Goal: Information Seeking & Learning: Learn about a topic

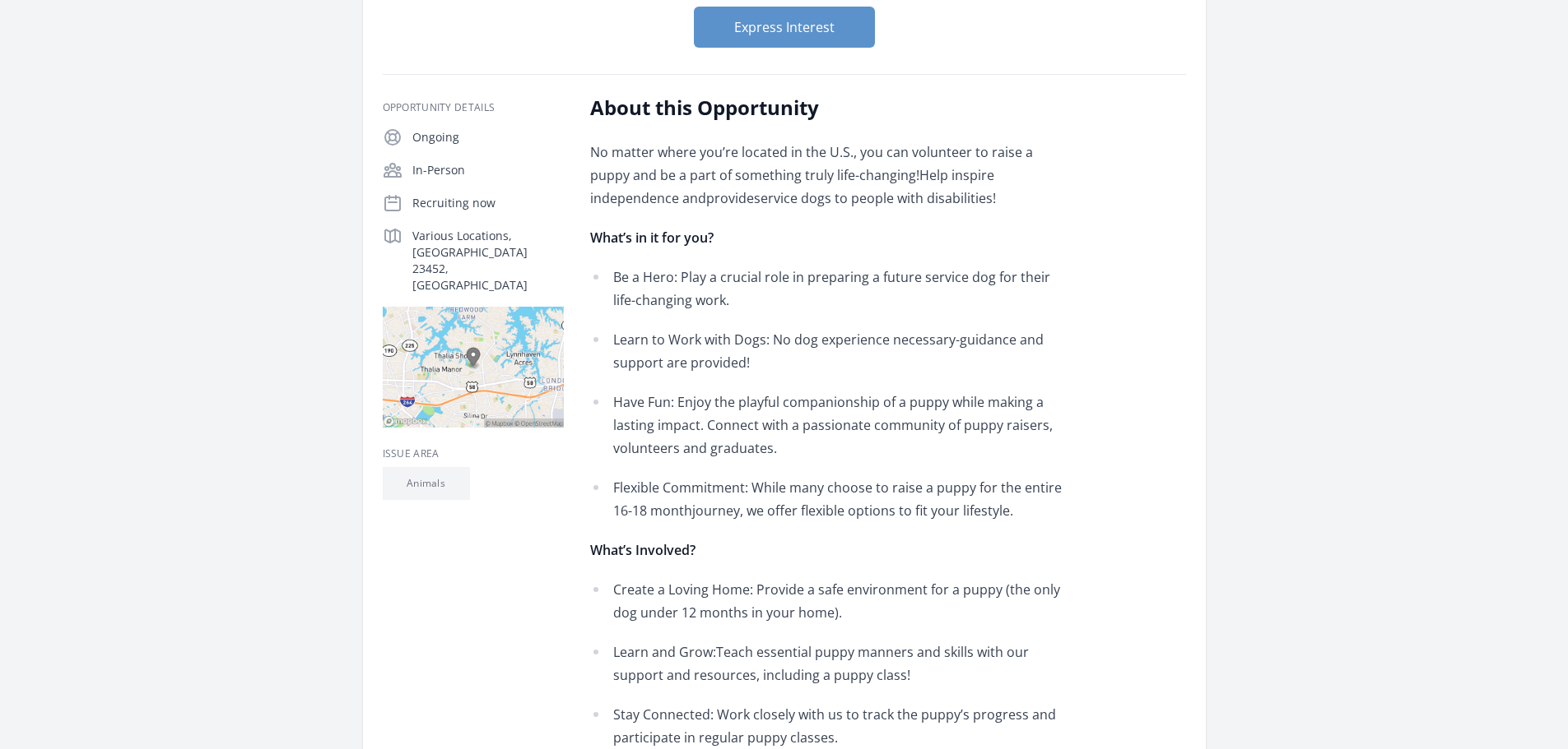
scroll to position [164, 0]
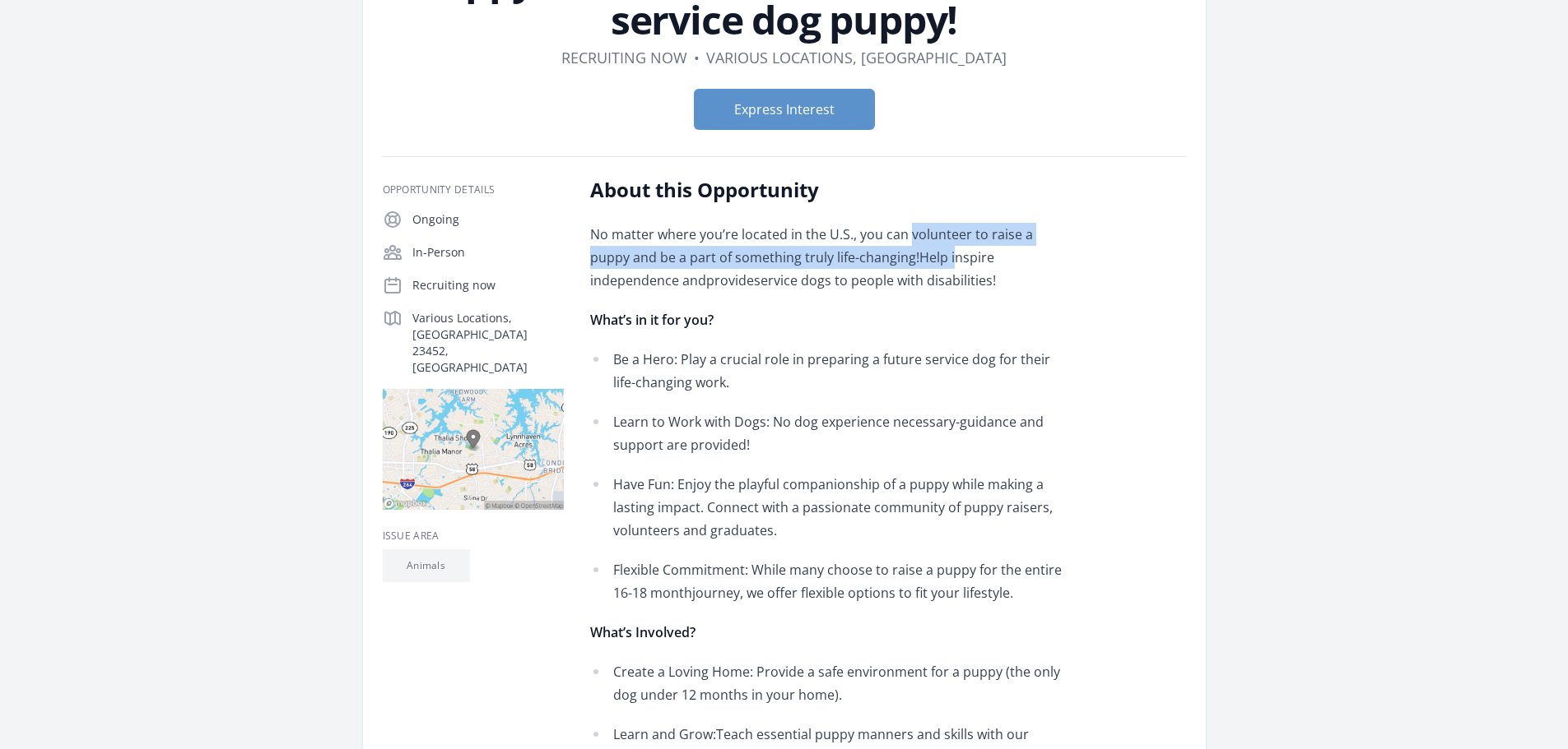
drag, startPoint x: 907, startPoint y: 230, endPoint x: 906, endPoint y: 251, distance: 21.0
click at [906, 251] on p "No matter where you’re located in the U.S., you can volunteer to raise a puppy …" at bounding box center [830, 256] width 481 height 69
drag, startPoint x: 702, startPoint y: 255, endPoint x: 706, endPoint y: 290, distance: 35.2
click at [706, 290] on p "No matter where you’re located in the U.S., you can volunteer to raise a puppy …" at bounding box center [830, 256] width 481 height 69
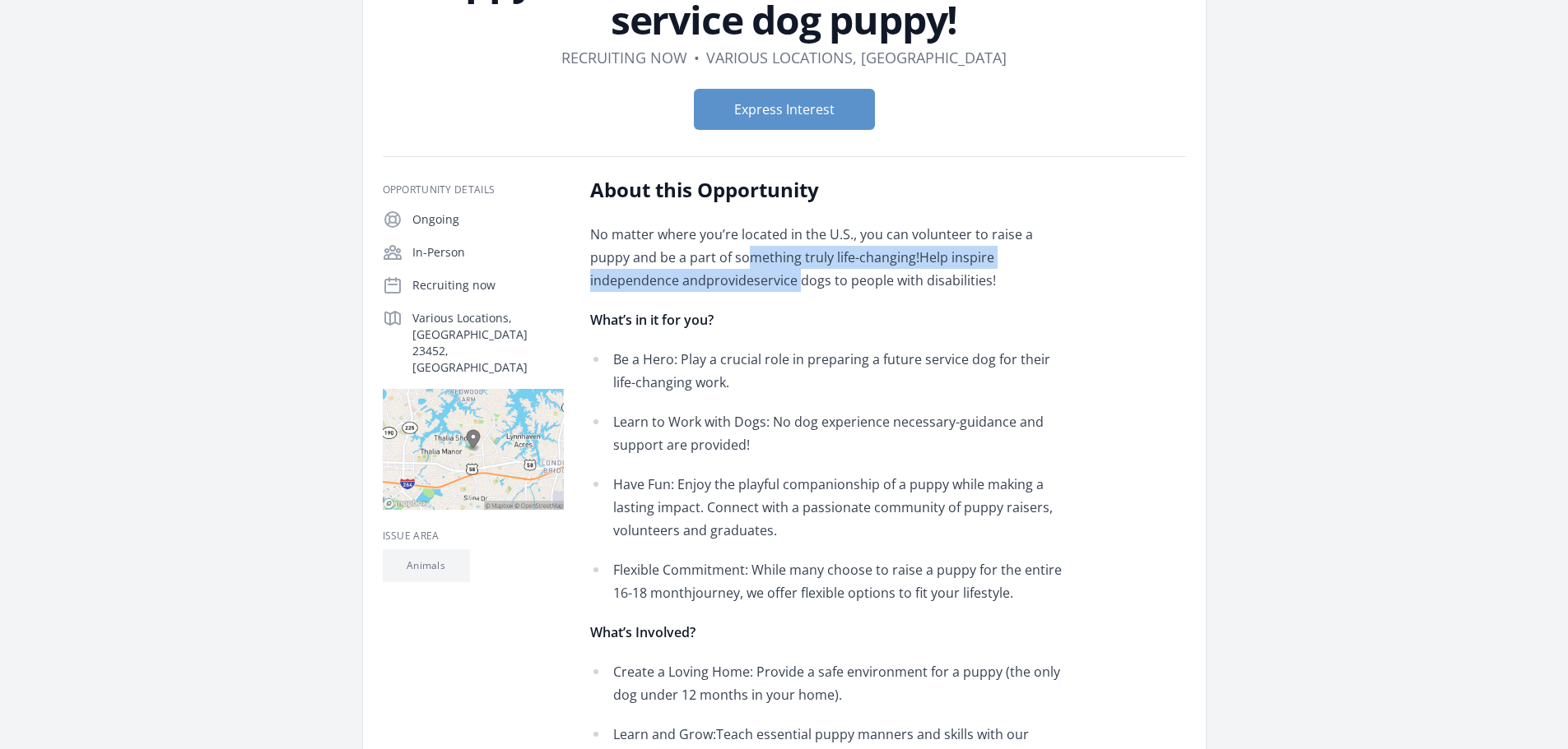
click at [706, 290] on p "No matter where you’re located in the U.S., you can volunteer to raise a puppy …" at bounding box center [830, 256] width 481 height 69
drag, startPoint x: 878, startPoint y: 255, endPoint x: 878, endPoint y: 301, distance: 46.0
click at [878, 301] on div "No matter where you’re located in the U.S., you can volunteer to raise a puppy …" at bounding box center [830, 695] width 481 height 944
drag, startPoint x: 887, startPoint y: 257, endPoint x: 886, endPoint y: 288, distance: 31.0
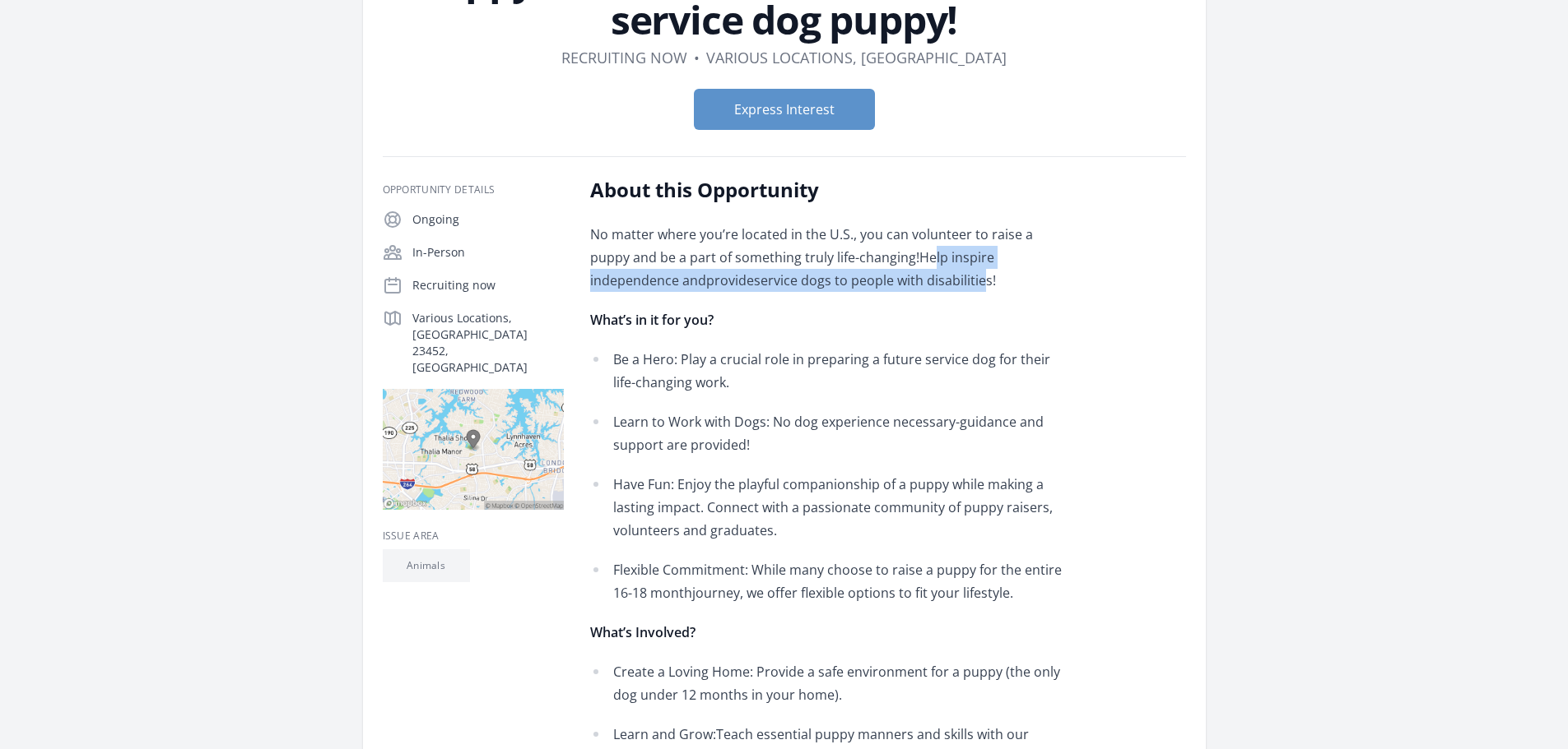
click at [886, 288] on p "No matter where you’re located in the U.S., you can volunteer to raise a puppy …" at bounding box center [830, 256] width 481 height 69
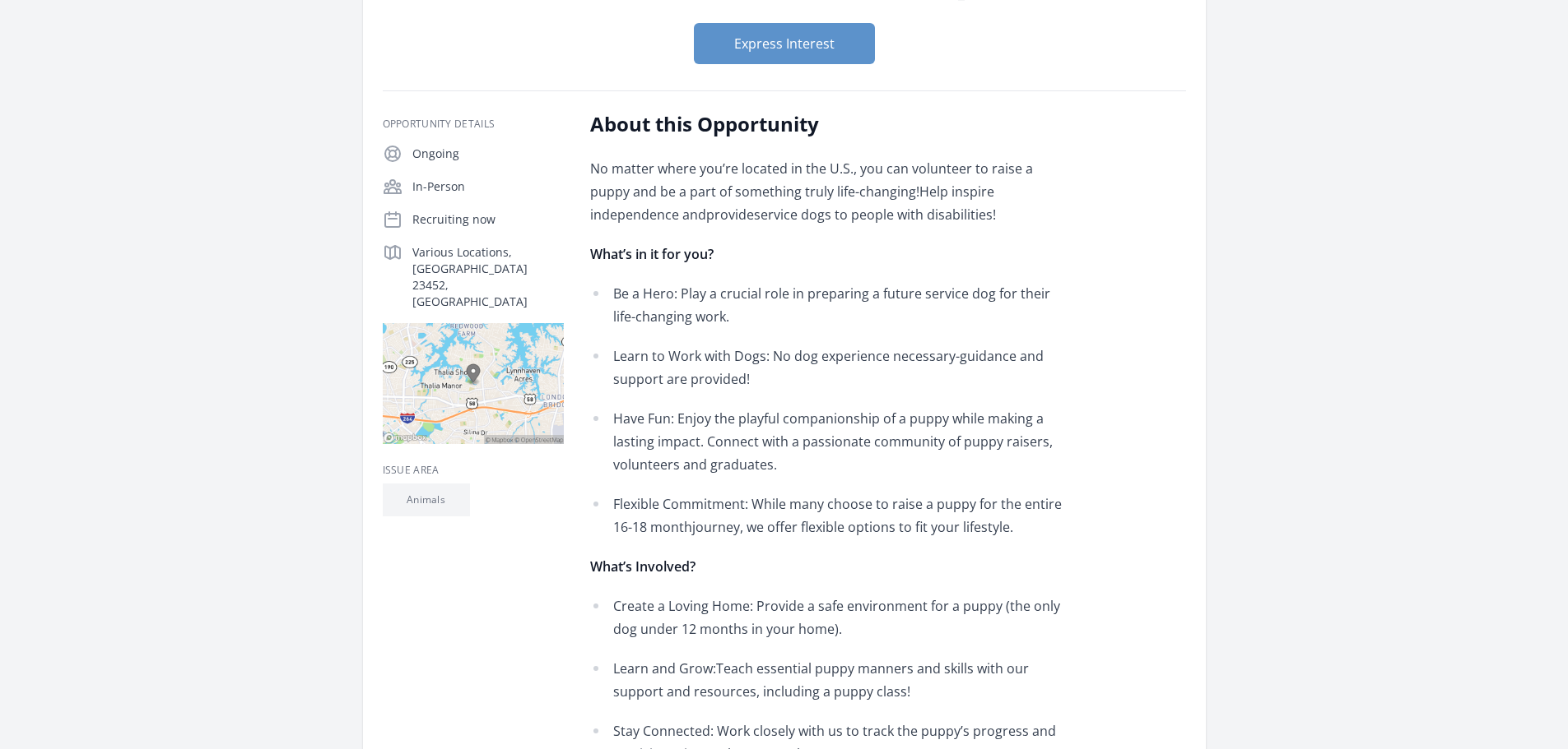
scroll to position [329, 0]
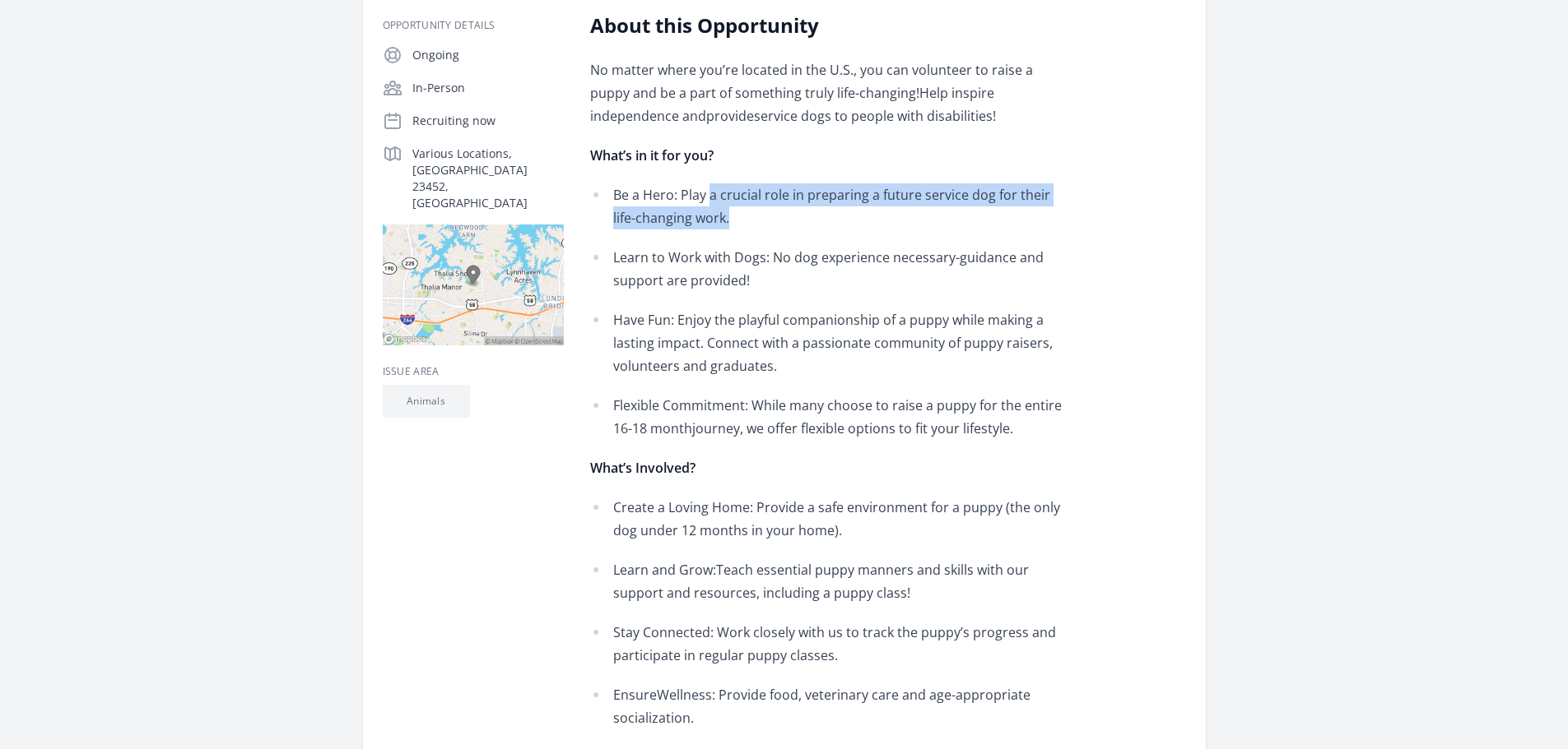
drag, startPoint x: 711, startPoint y: 195, endPoint x: 784, endPoint y: 214, distance: 75.4
click at [784, 214] on p "Be a Hero: Play a crucial role in preparing a future service dog for their life…" at bounding box center [843, 206] width 459 height 46
drag, startPoint x: 791, startPoint y: 197, endPoint x: 791, endPoint y: 226, distance: 29.0
click at [791, 226] on p "Be a Hero: Play a crucial role in preparing a future service dog for their life…" at bounding box center [843, 206] width 459 height 46
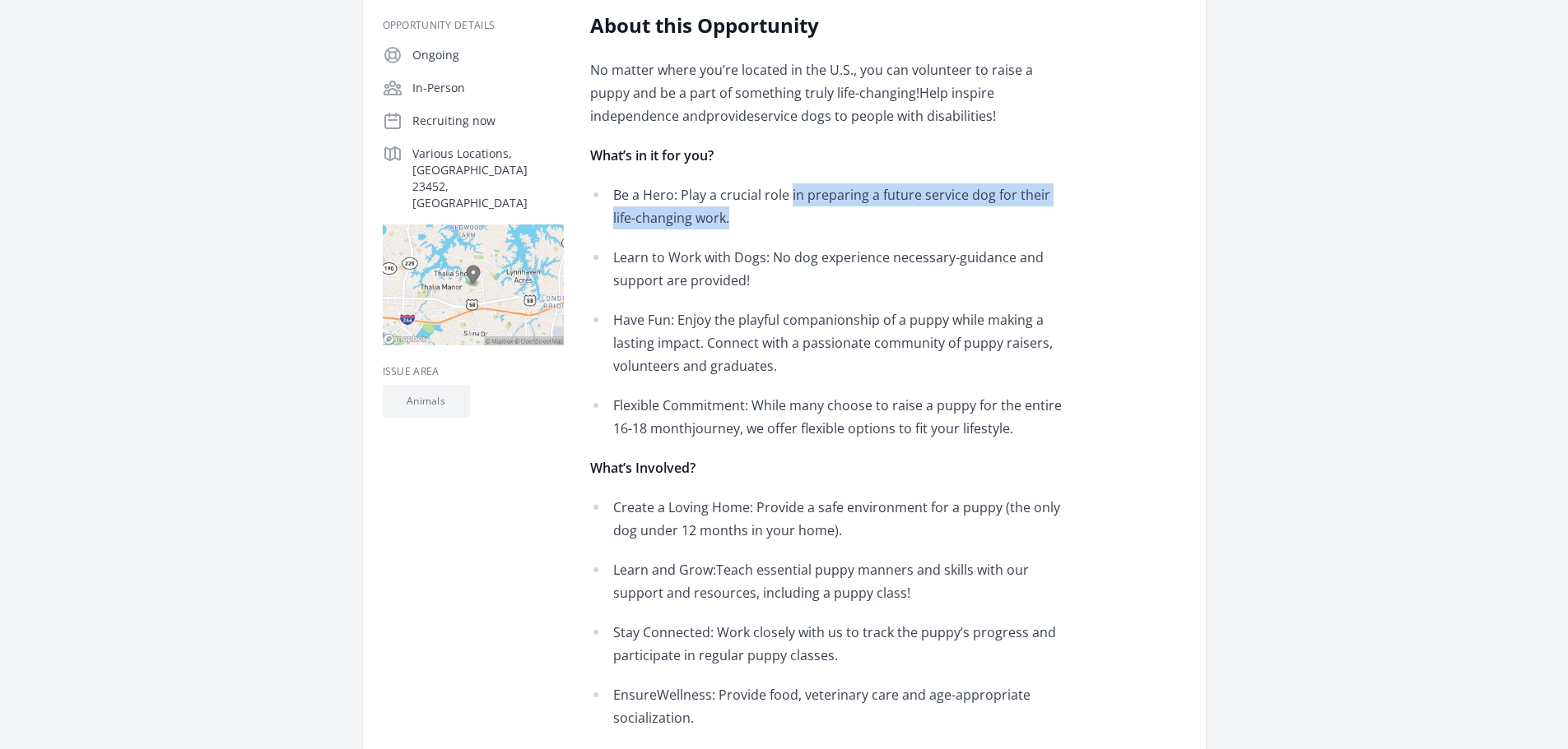
click at [791, 226] on p "Be a Hero: Play a crucial role in preparing a future service dog for their life…" at bounding box center [843, 206] width 459 height 46
drag, startPoint x: 808, startPoint y: 200, endPoint x: 802, endPoint y: 239, distance: 39.5
click at [802, 239] on div "No matter where you’re located in the U.S., you can volunteer to raise a puppy …" at bounding box center [830, 530] width 481 height 944
drag, startPoint x: 792, startPoint y: 195, endPoint x: 792, endPoint y: 232, distance: 37.0
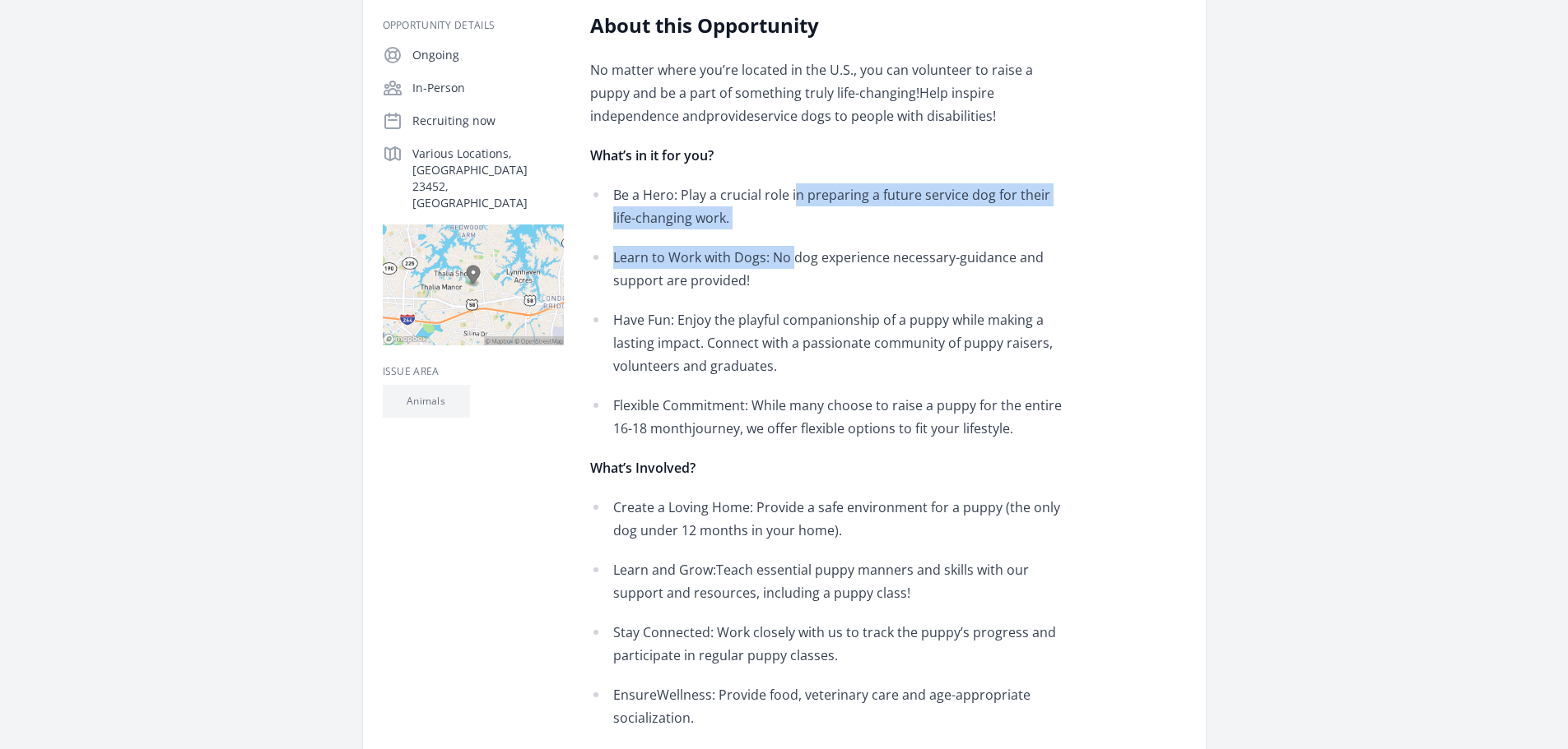
click at [792, 232] on div "No matter where you’re located in the U.S., you can volunteer to raise a puppy …" at bounding box center [830, 530] width 481 height 944
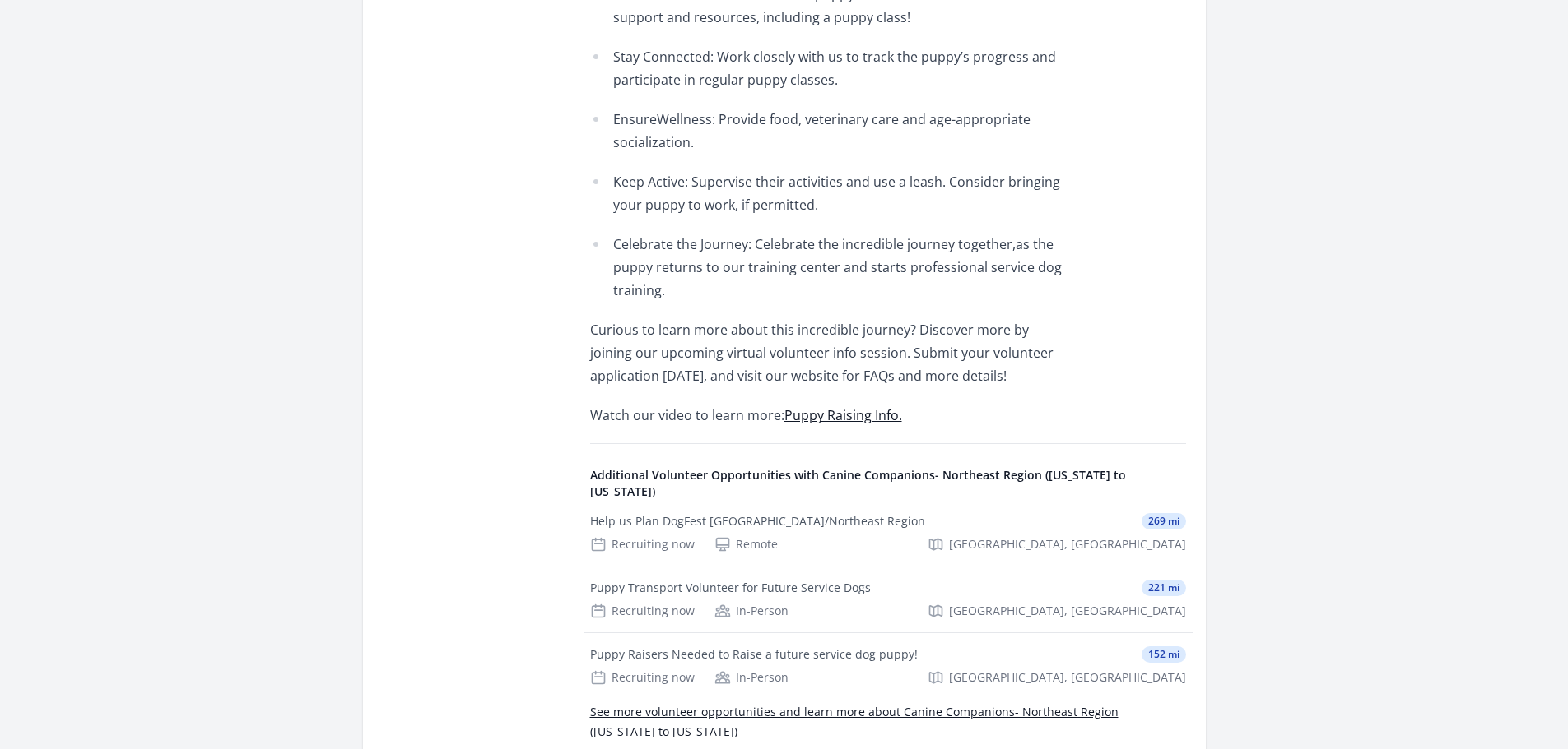
scroll to position [987, 0]
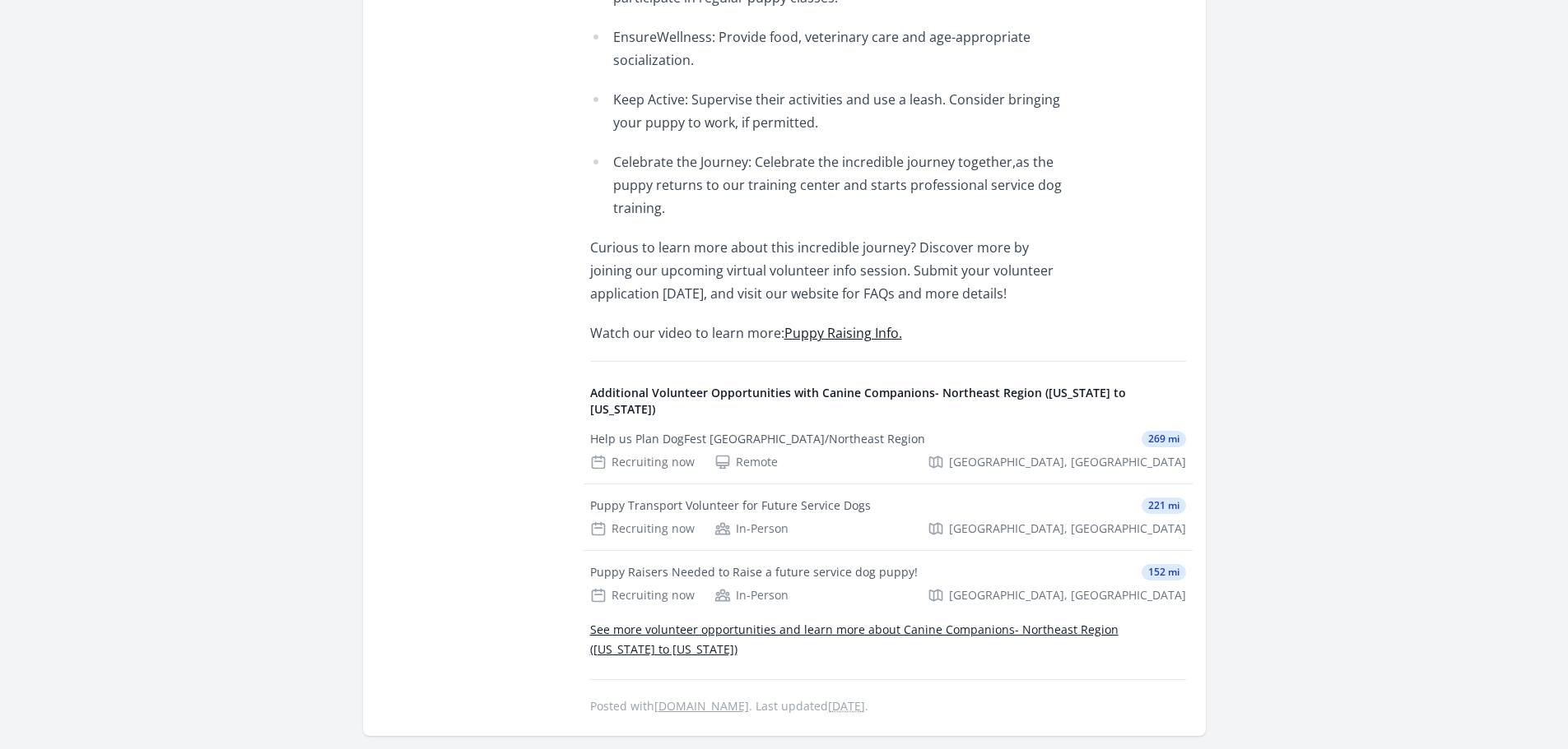
click at [830, 334] on link "Puppy Raising Info." at bounding box center [843, 333] width 118 height 18
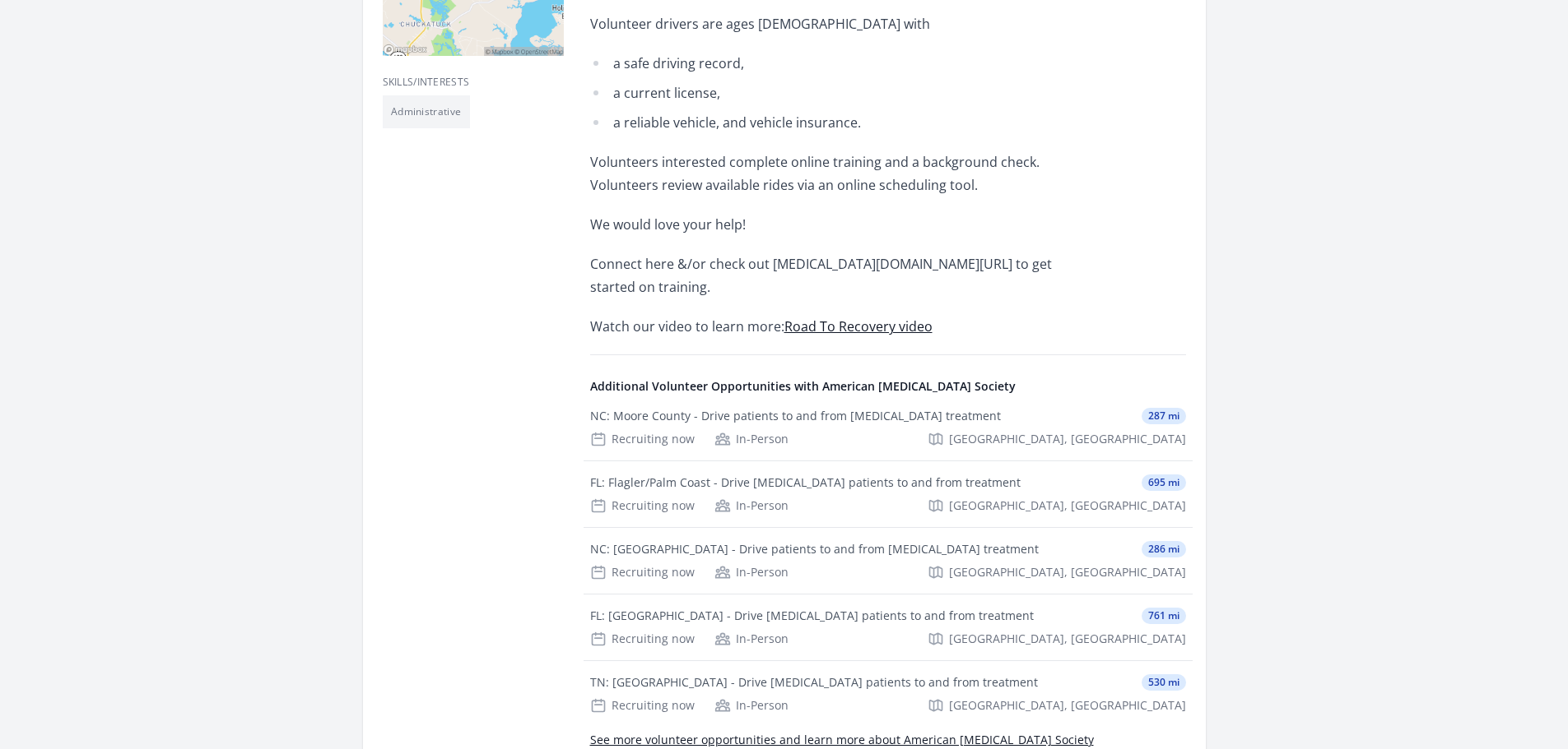
scroll to position [576, 0]
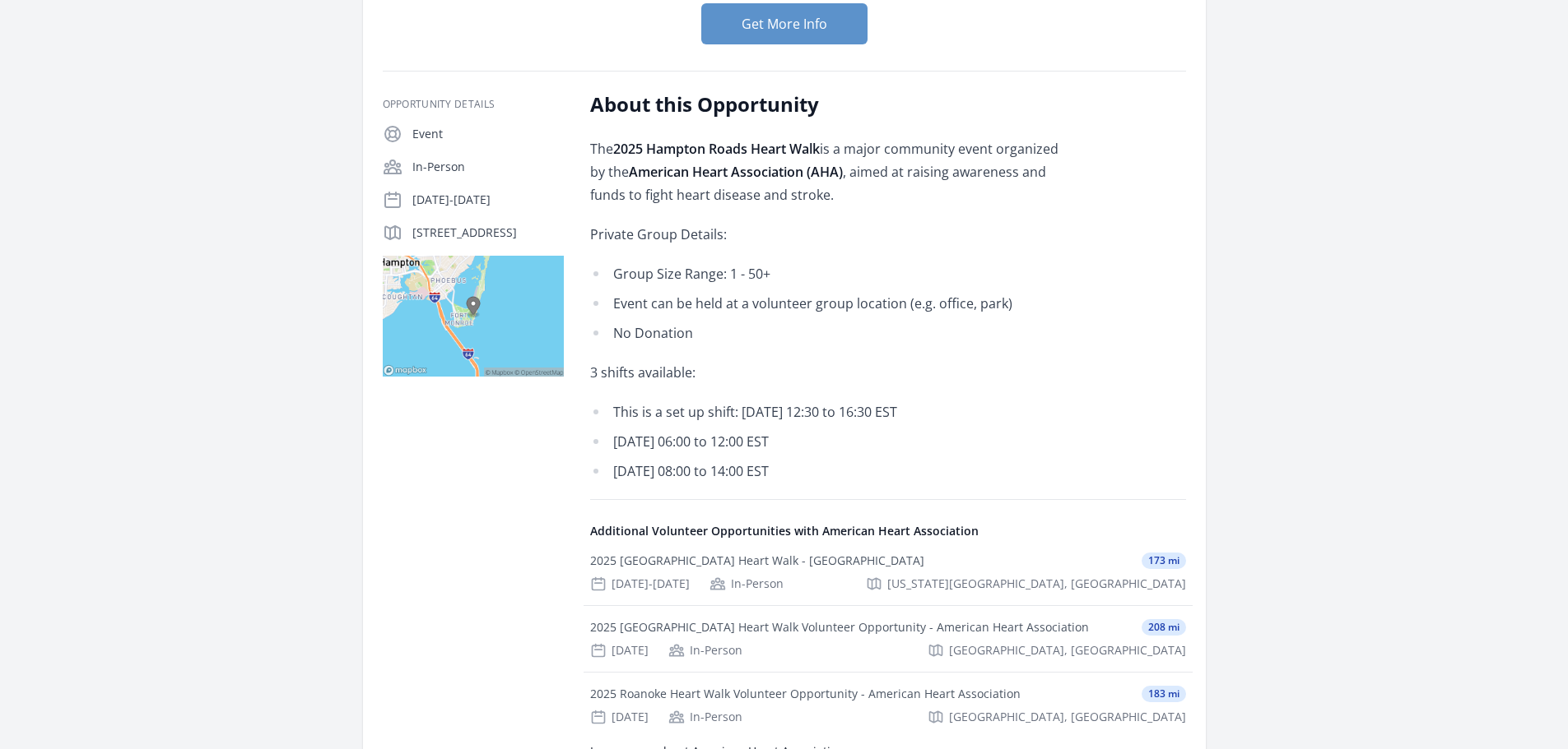
scroll to position [83, 0]
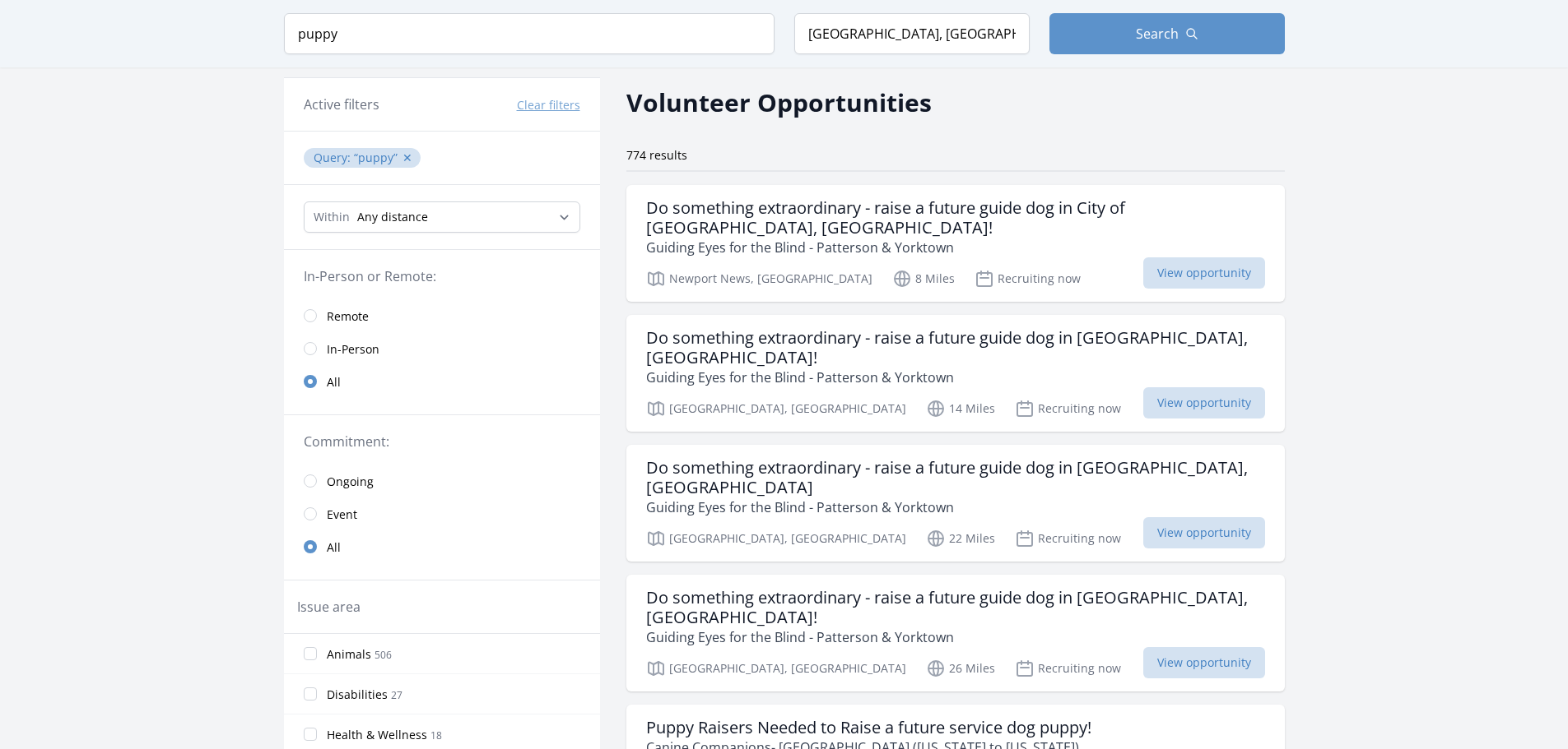
scroll to position [83, 0]
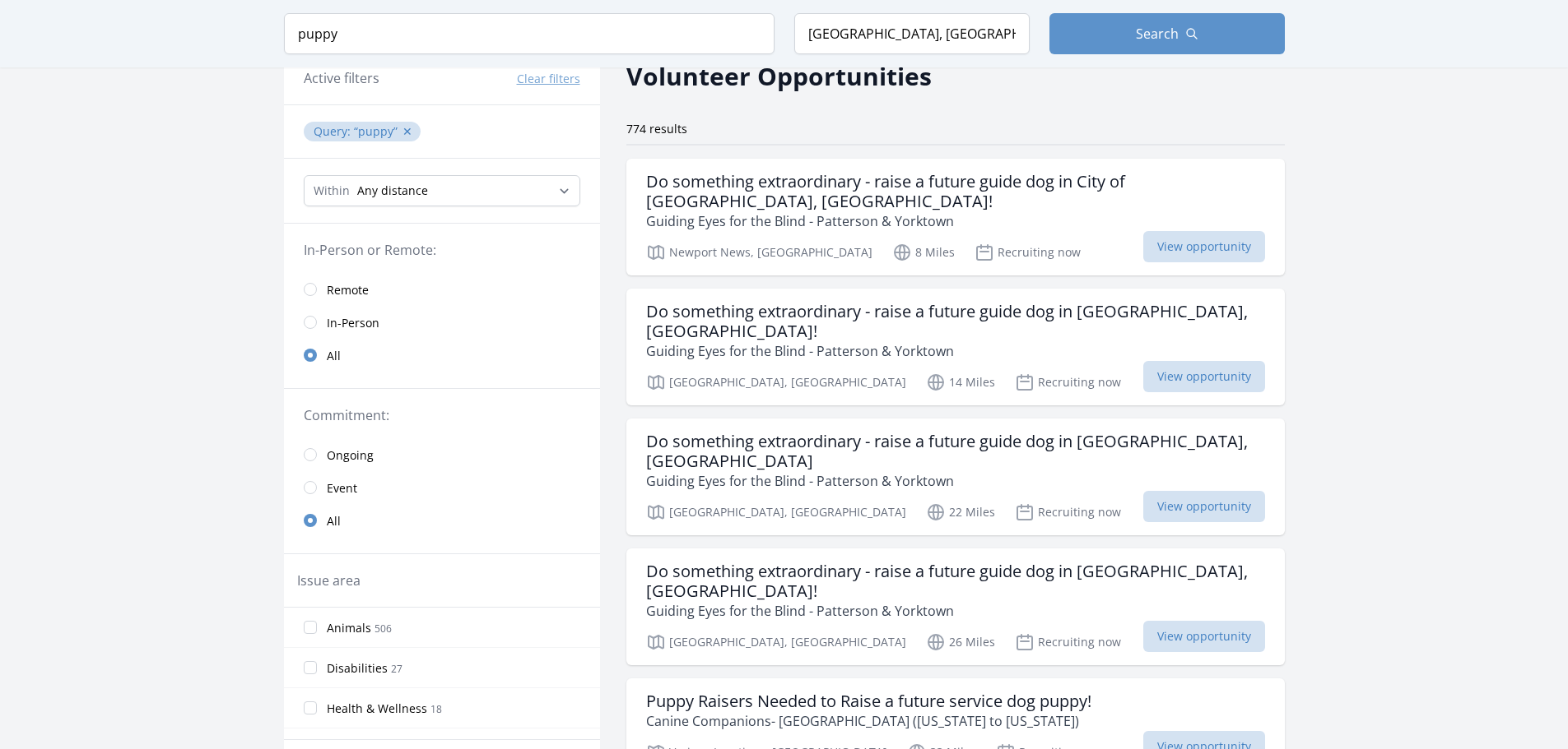
click at [340, 325] on span "In-Person" at bounding box center [353, 323] width 52 height 17
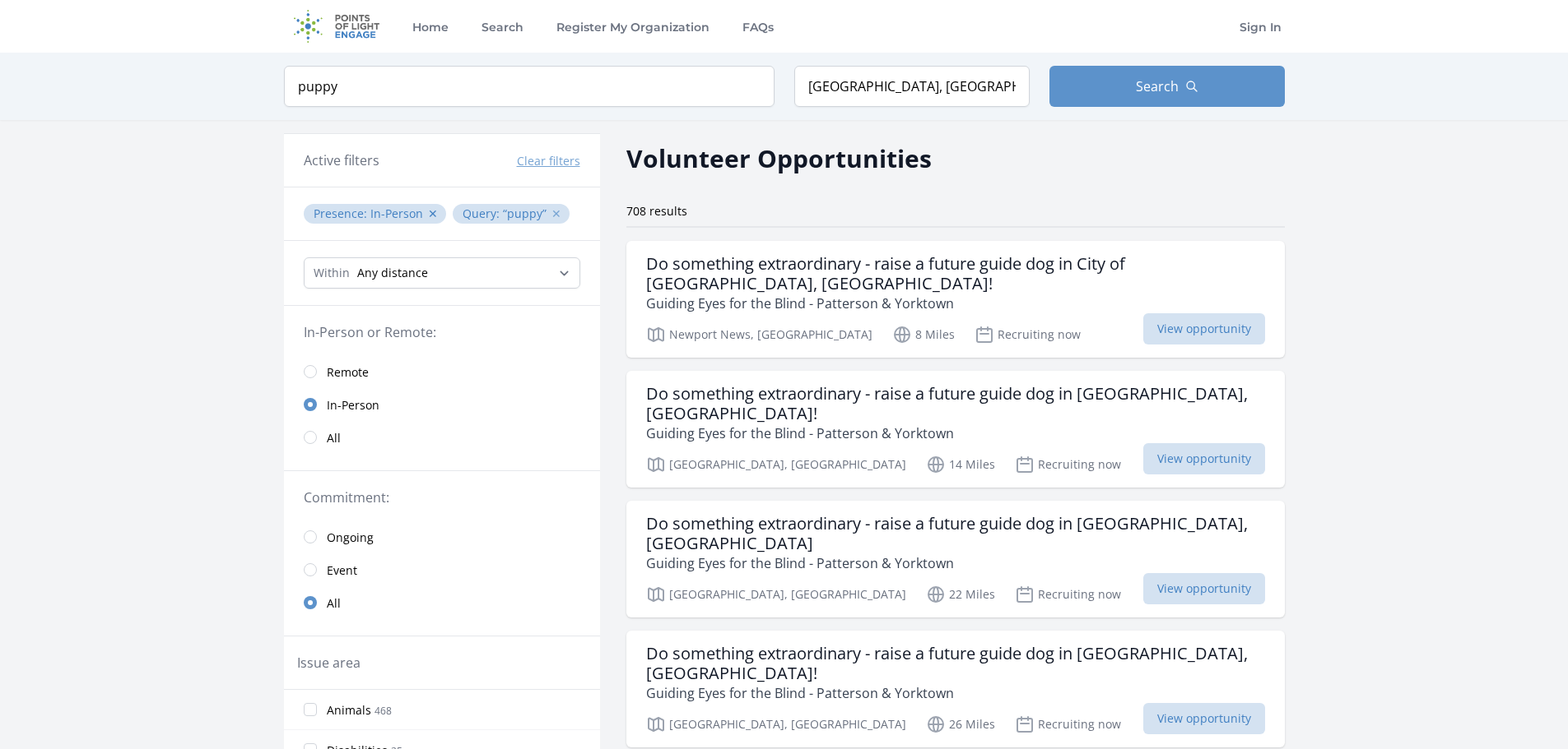
click at [551, 212] on button "✕" at bounding box center [556, 214] width 10 height 17
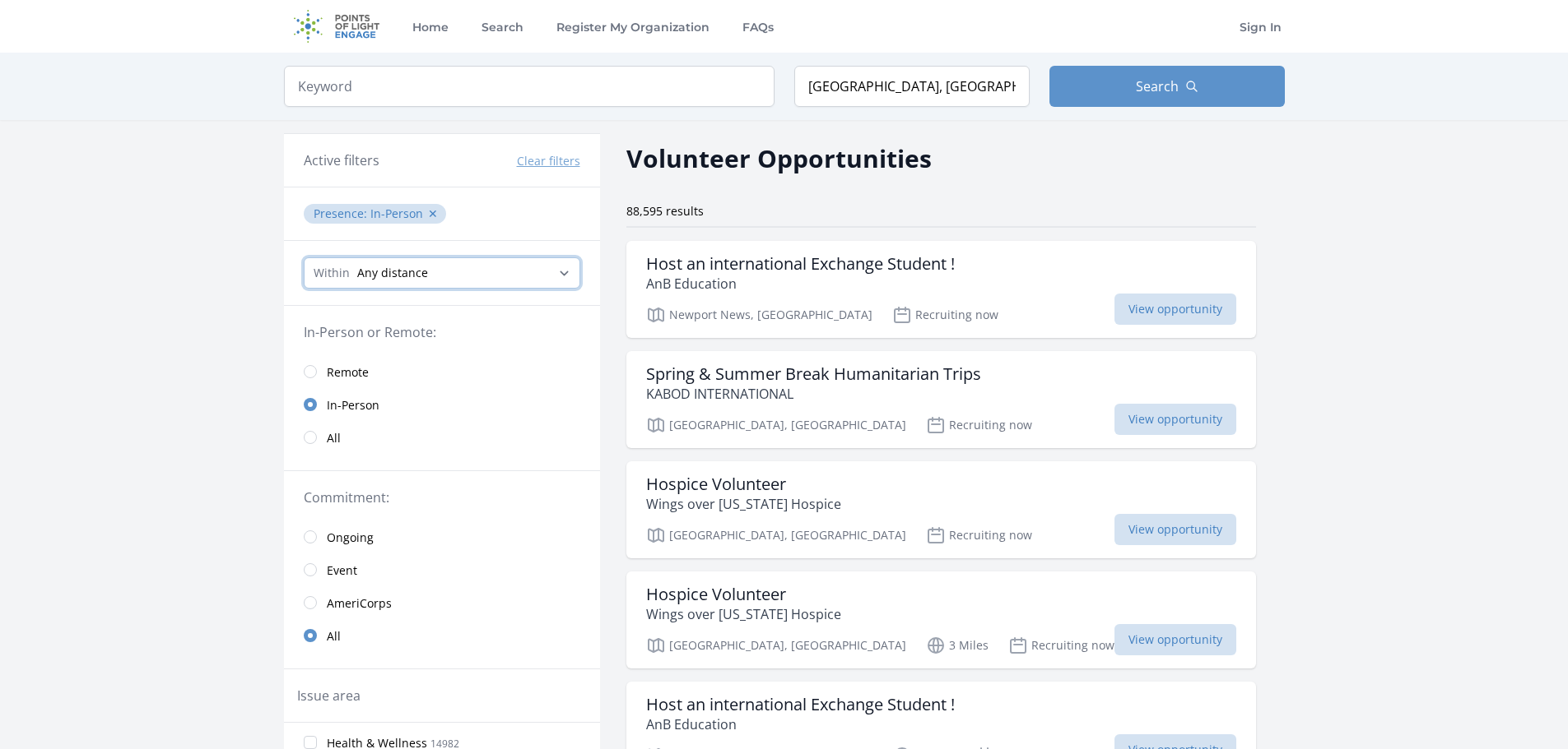
click at [448, 274] on select "Any distance , 5 Miles , 20 Miles , 50 Miles , 100 Miles" at bounding box center [441, 273] width 276 height 31
select select "80467"
click at [303, 257] on select "Any distance , 5 Miles , 20 Miles , 50 Miles , 100 Miles" at bounding box center [441, 273] width 276 height 31
drag, startPoint x: 117, startPoint y: 130, endPoint x: 145, endPoint y: 78, distance: 59.1
